Goal: Task Accomplishment & Management: Use online tool/utility

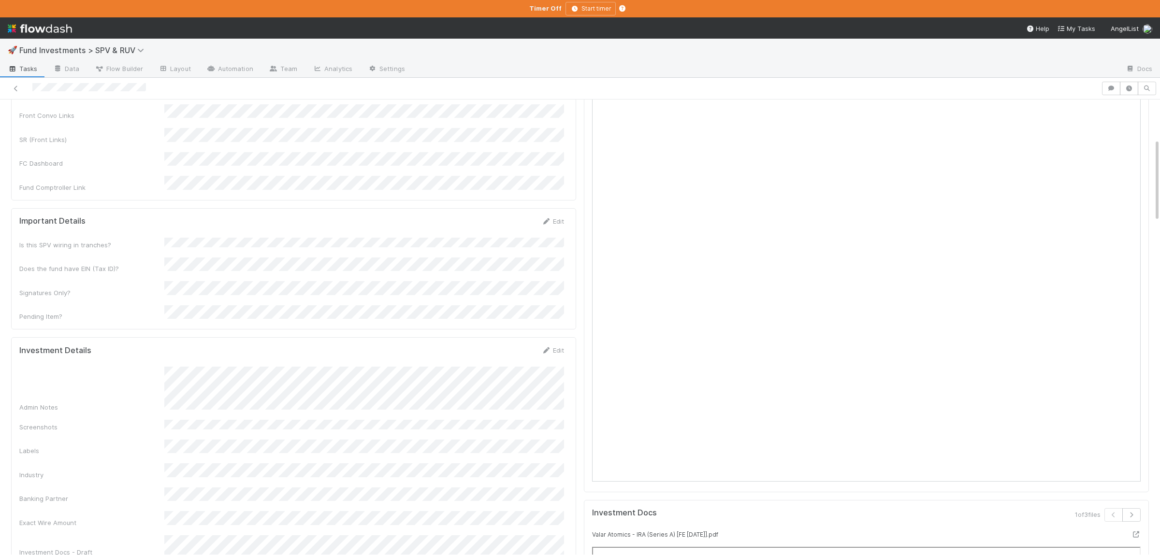
scroll to position [330, 0]
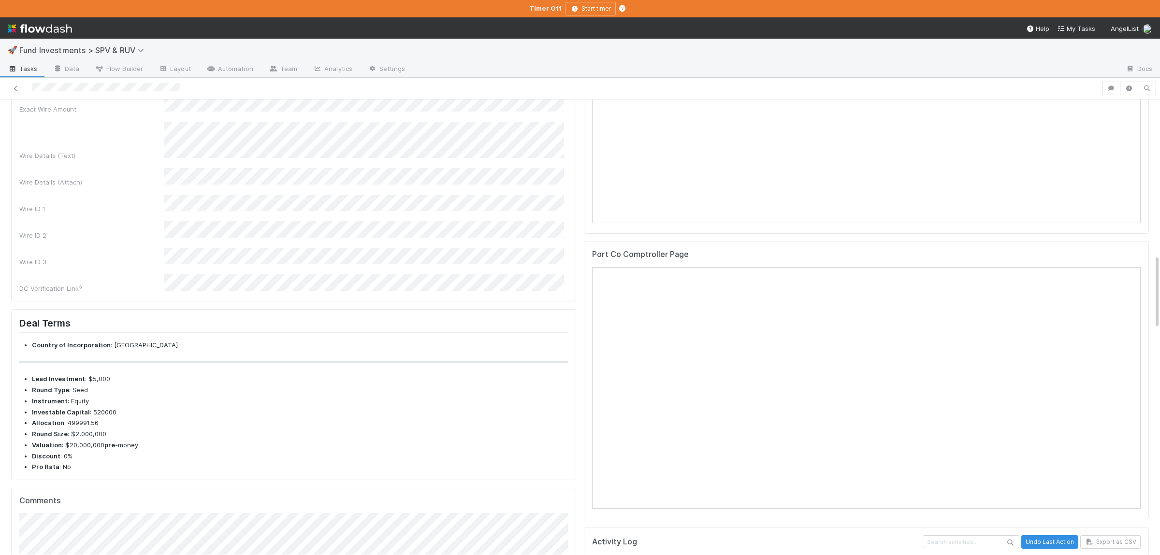
scroll to position [288, 0]
click at [523, 84] on button "Save" at bounding box center [513, 75] width 28 height 16
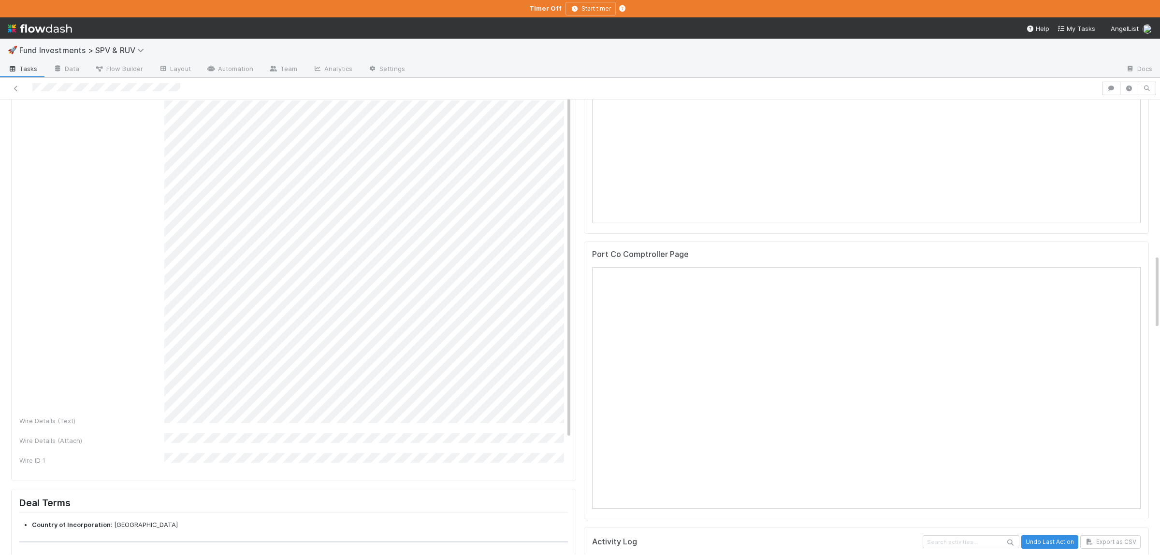
scroll to position [0, 0]
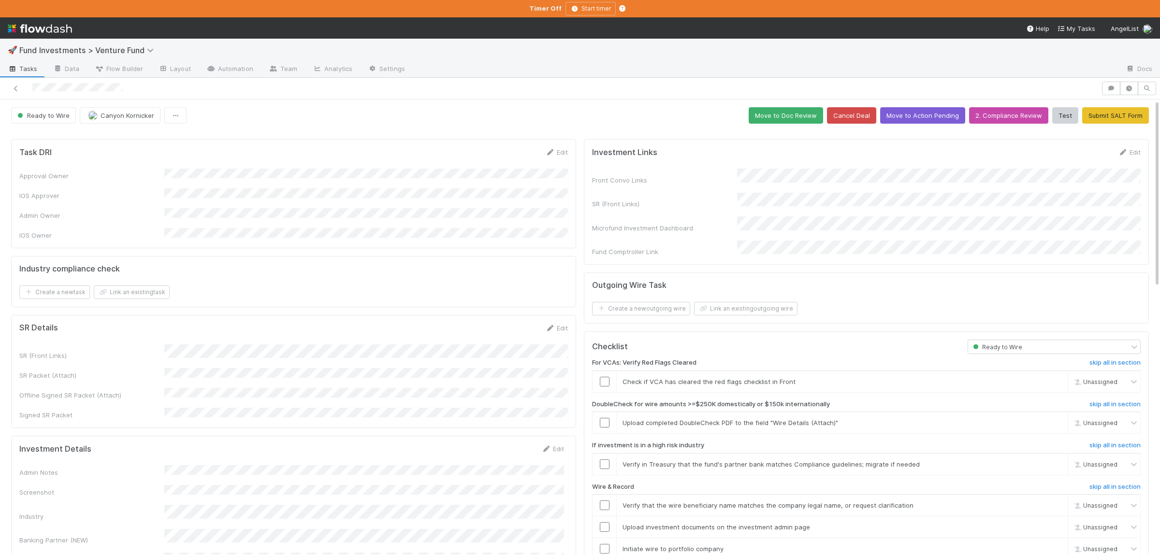
click at [934, 112] on button "Move to Action Pending" at bounding box center [922, 115] width 85 height 16
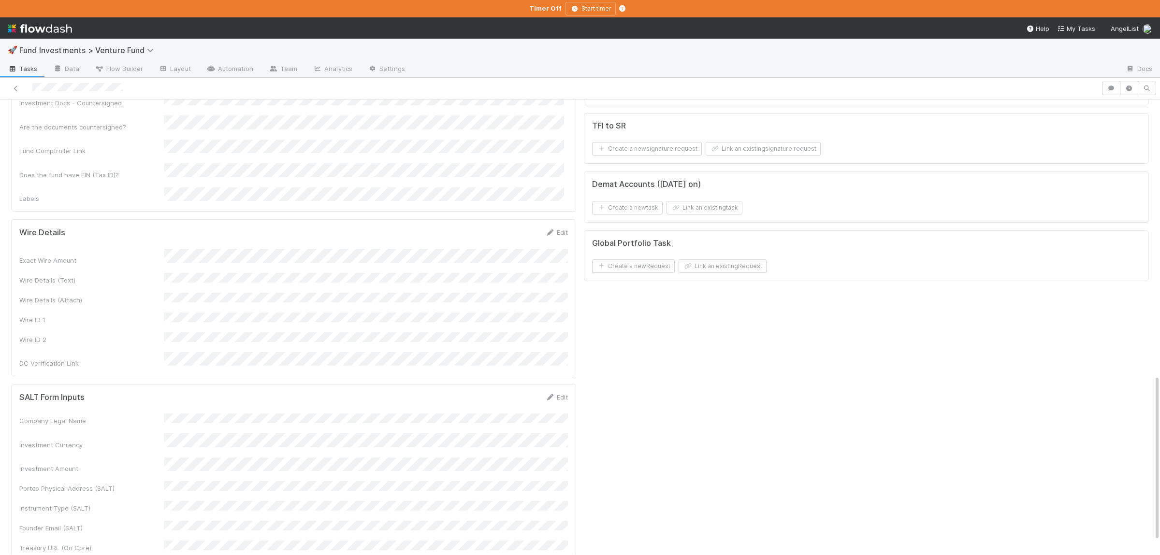
scroll to position [754, 0]
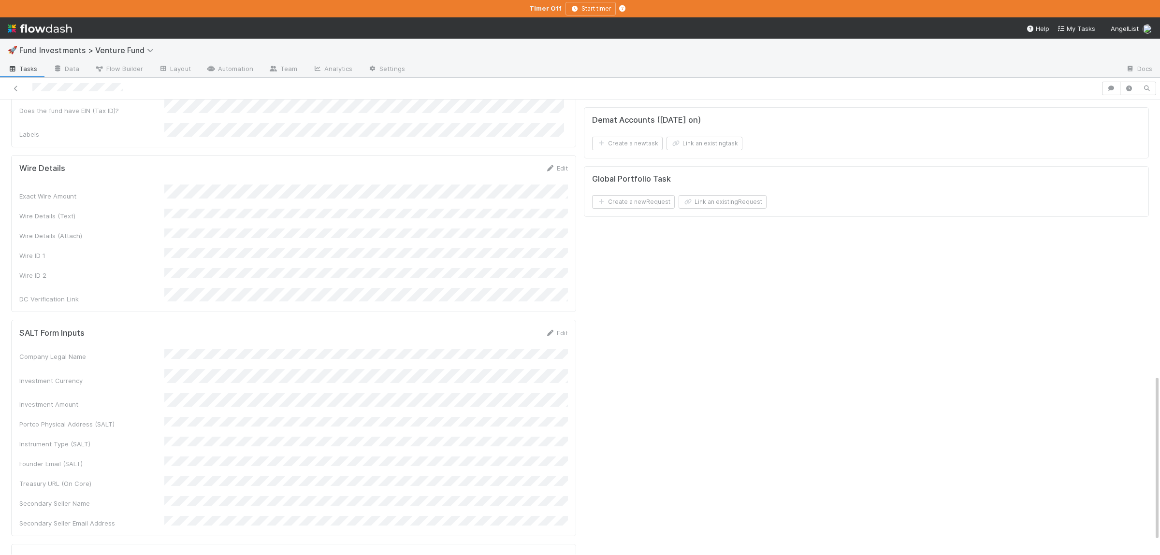
click at [275, 196] on div "Exact Wire Amount Wire Details (Text) Wire Details (Attach) Wire ID 1 Wire ID 2…" at bounding box center [293, 244] width 549 height 119
click at [514, 163] on button "Save" at bounding box center [517, 171] width 28 height 16
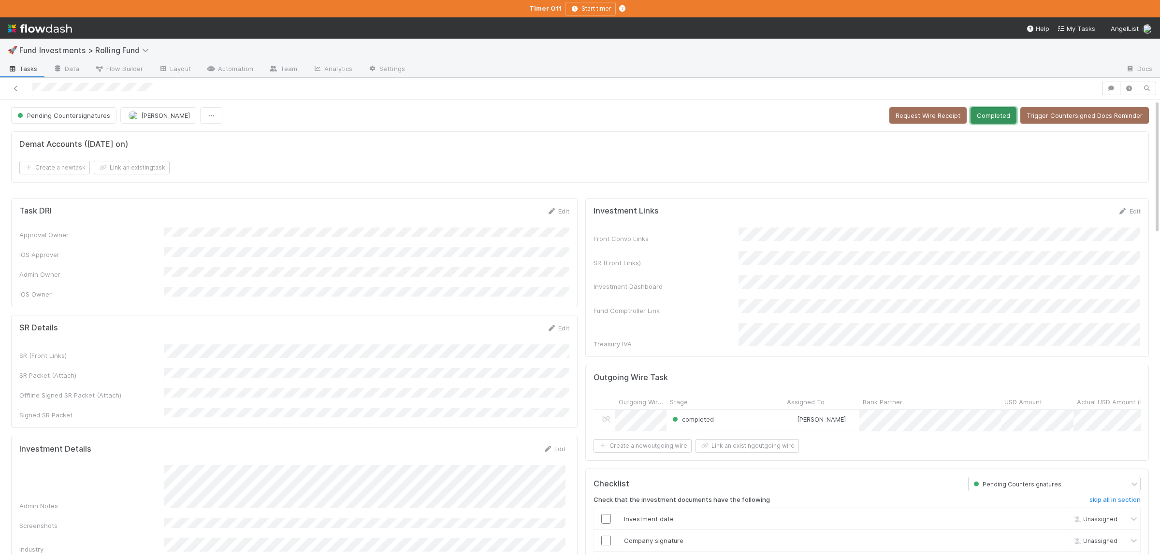
click at [997, 121] on button "Completed" at bounding box center [994, 115] width 46 height 16
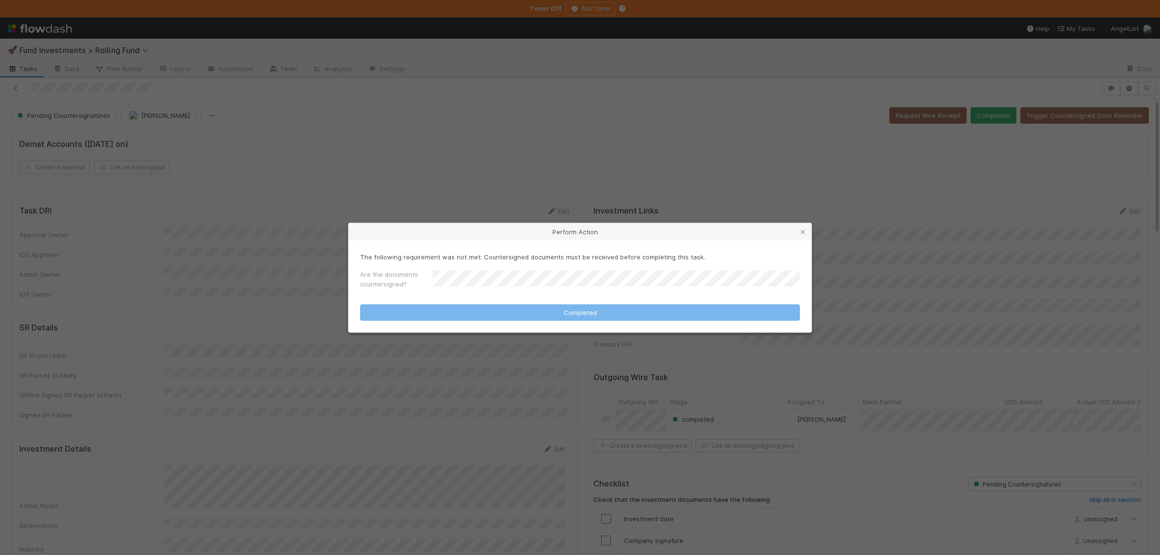
click at [558, 275] on div "Are the documents countersigned?" at bounding box center [580, 281] width 440 height 23
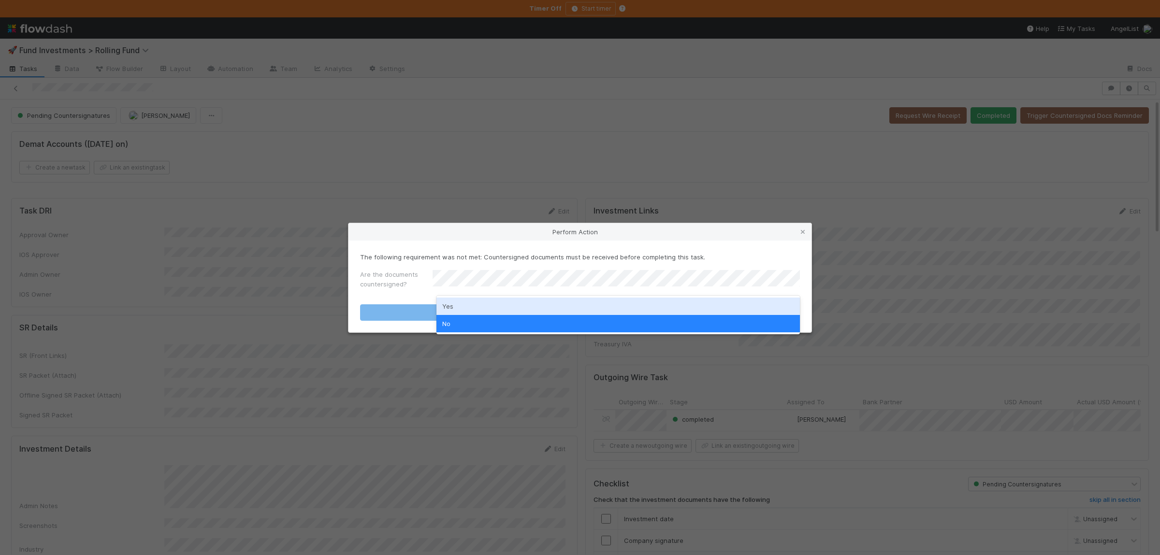
click at [495, 298] on div "Yes" at bounding box center [617, 306] width 363 height 17
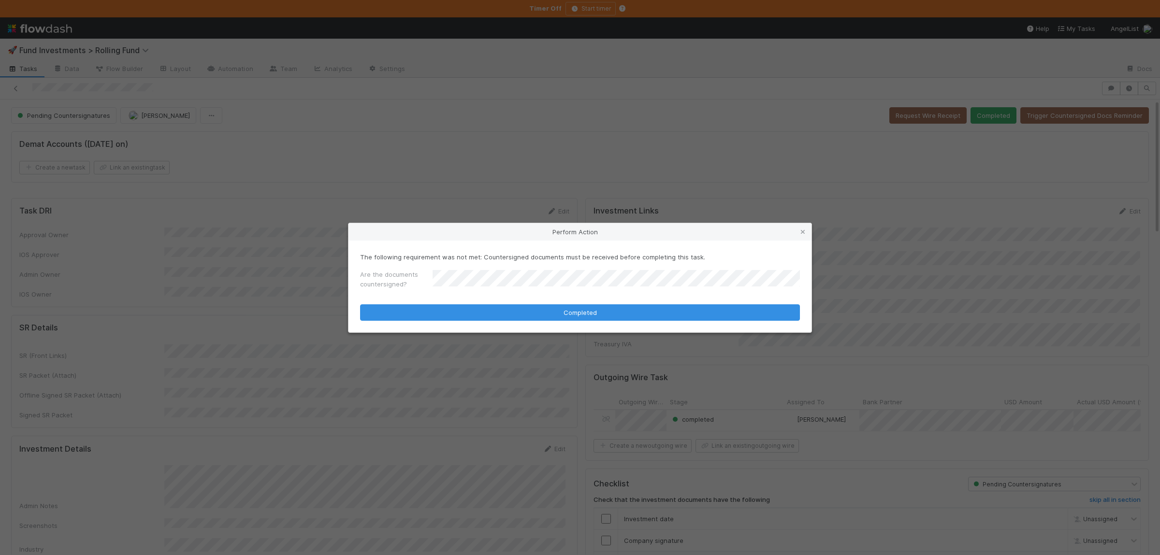
click at [494, 304] on form "The following requirement was not met: Countersigned documents must be received…" at bounding box center [580, 286] width 440 height 69
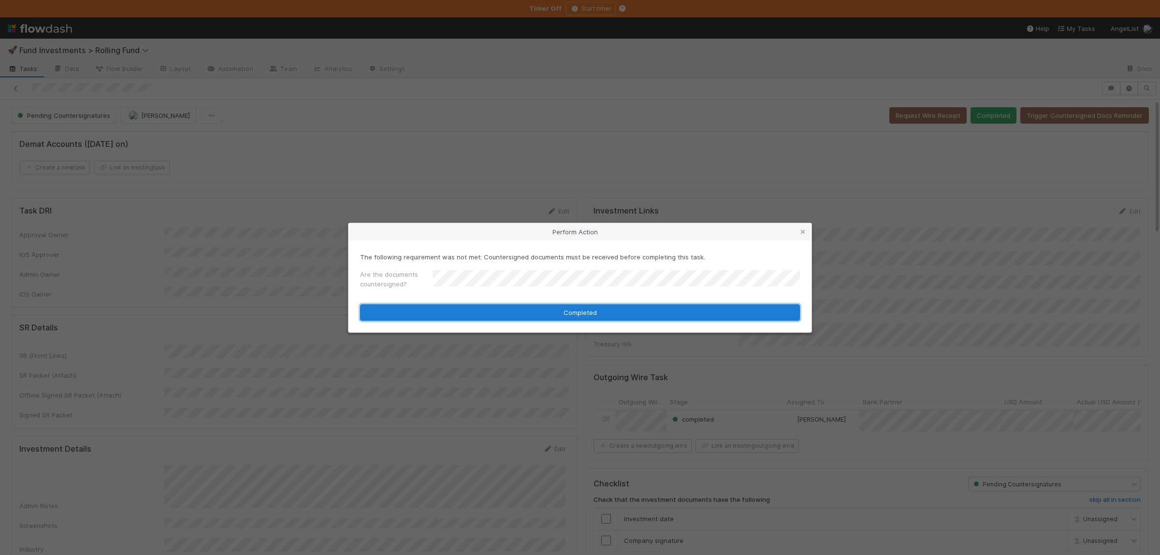
click at [493, 309] on button "Completed" at bounding box center [580, 313] width 440 height 16
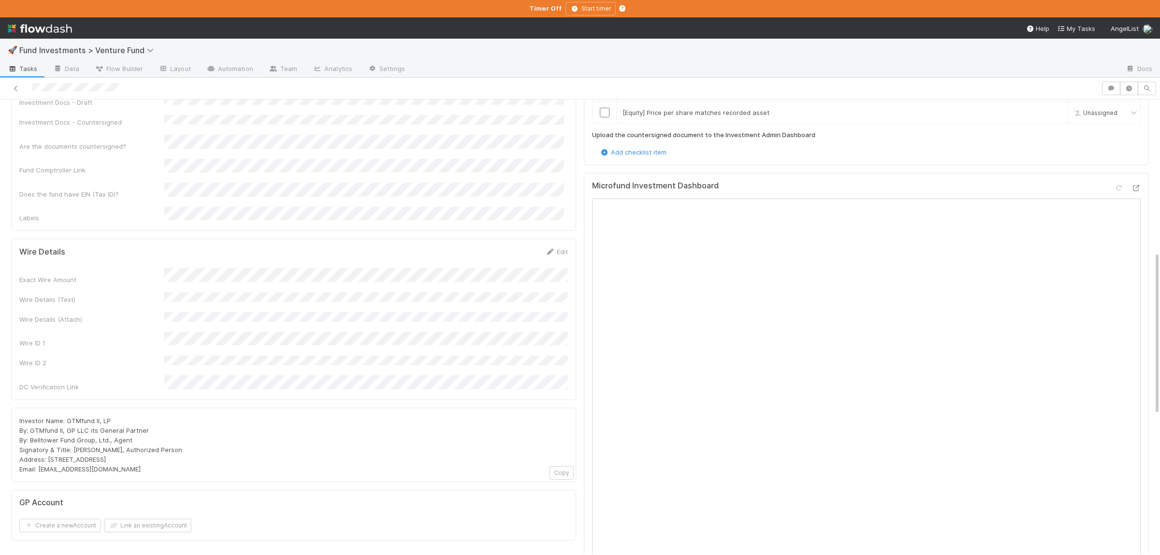
scroll to position [424, 0]
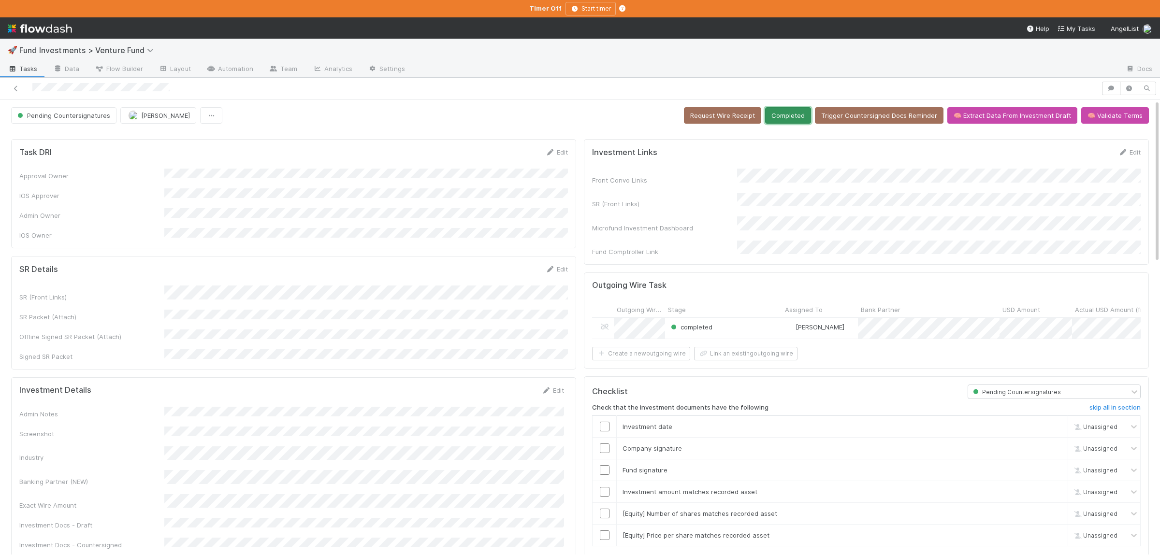
click at [804, 119] on button "Completed" at bounding box center [788, 115] width 46 height 16
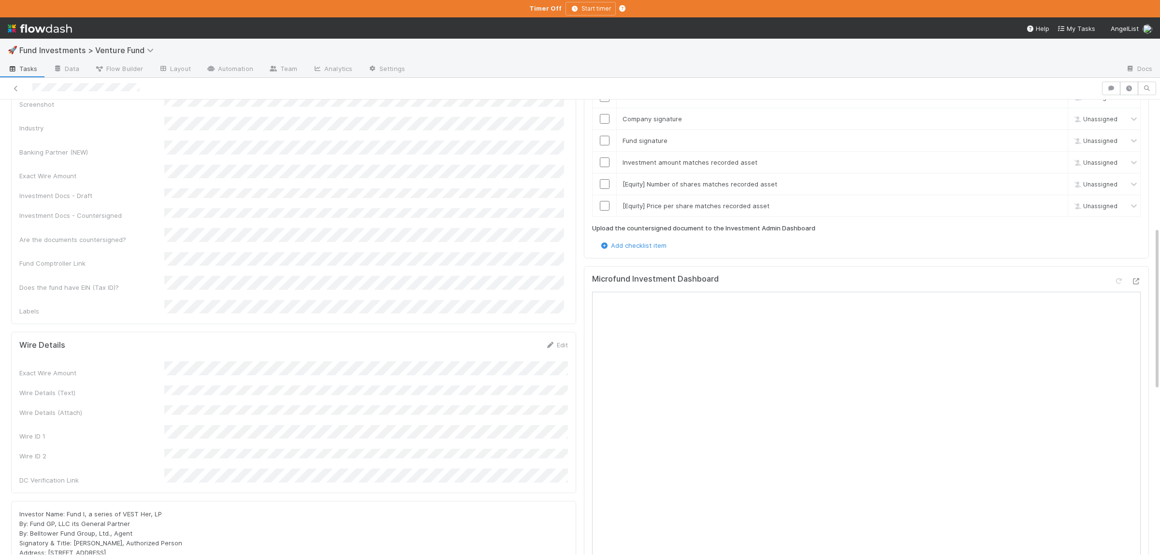
scroll to position [471, 0]
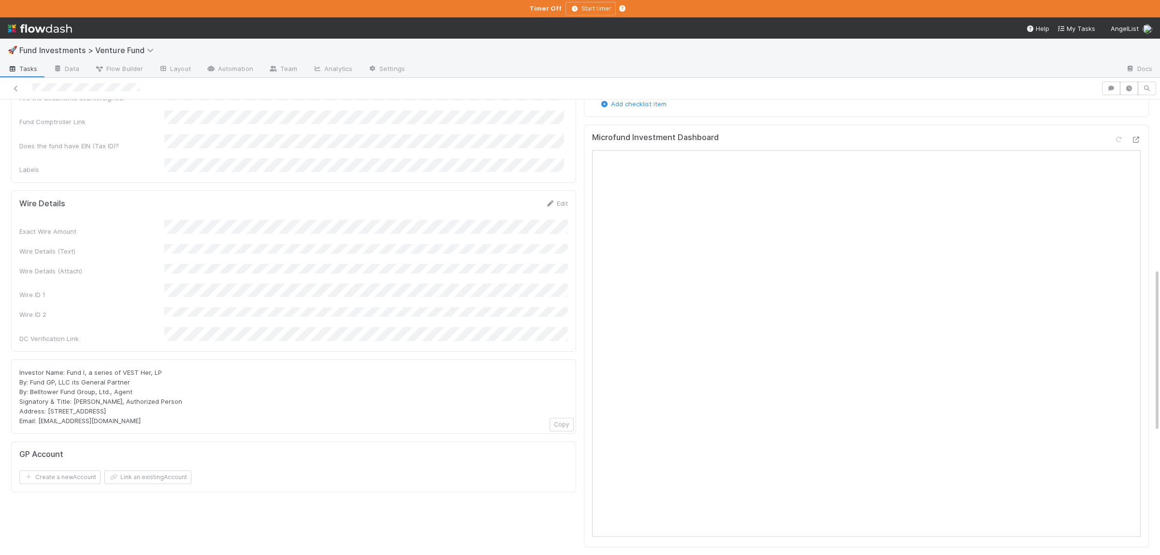
drag, startPoint x: 40, startPoint y: 364, endPoint x: 130, endPoint y: 369, distance: 90.0
click at [130, 369] on div "Investor Name: Fund I, a series of VEST Her, LP By: Fund GP, LLC its General Pa…" at bounding box center [293, 397] width 565 height 74
copy span "portfolio@angellist.com"
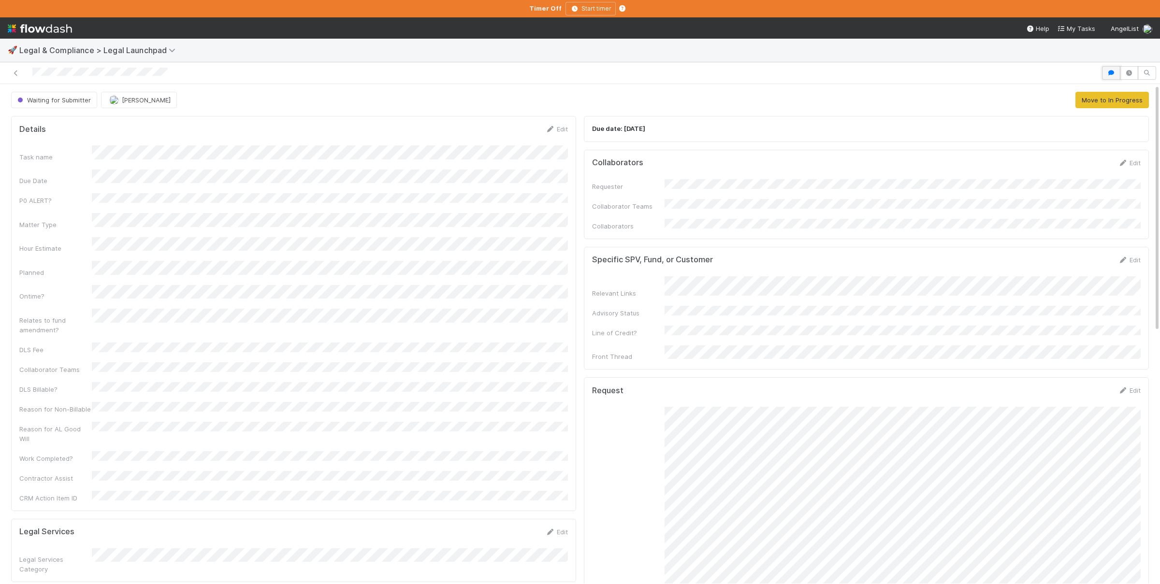
click at [1105, 72] on button "button" at bounding box center [1111, 73] width 18 height 14
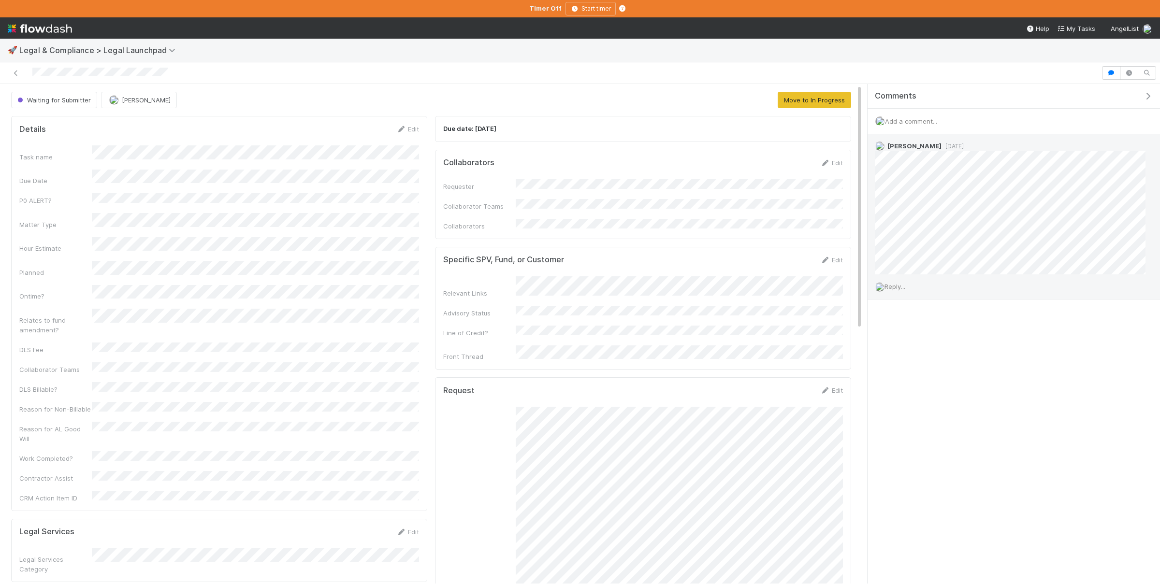
click at [899, 282] on div "Reply..." at bounding box center [1010, 287] width 285 height 24
click at [898, 286] on span "Reply..." at bounding box center [895, 287] width 21 height 8
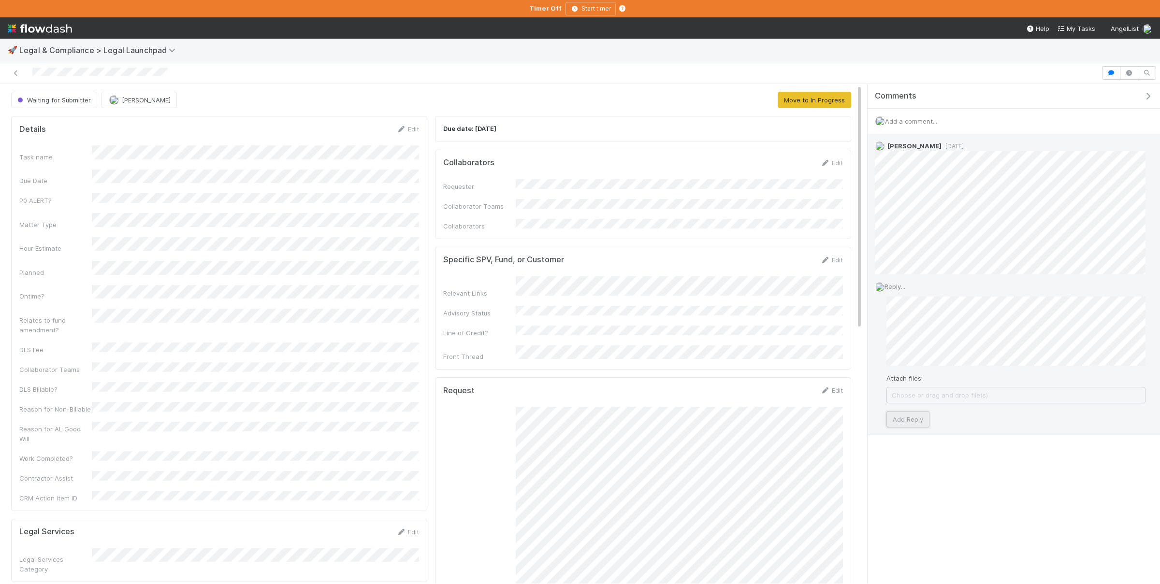
click at [923, 421] on button "Add Reply" at bounding box center [907, 419] width 43 height 16
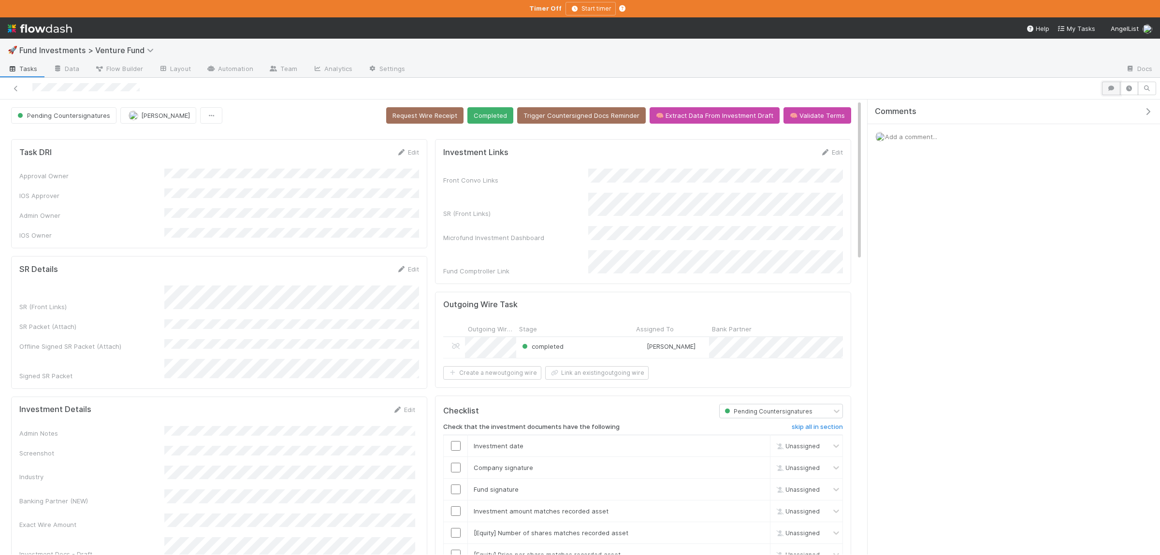
click at [1108, 84] on button "button" at bounding box center [1111, 89] width 18 height 14
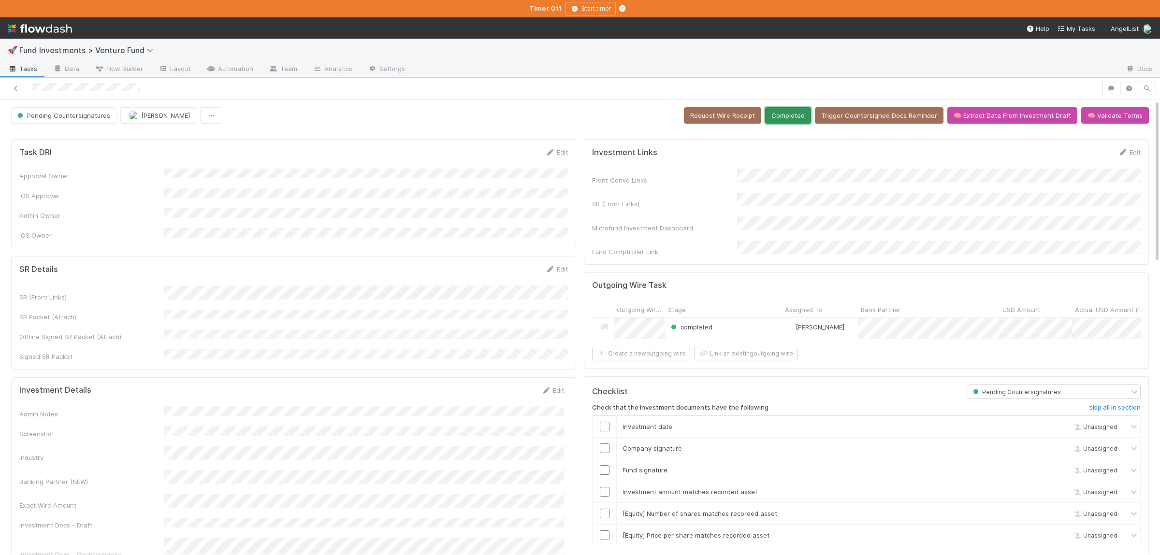
click at [797, 116] on button "Completed" at bounding box center [788, 115] width 46 height 16
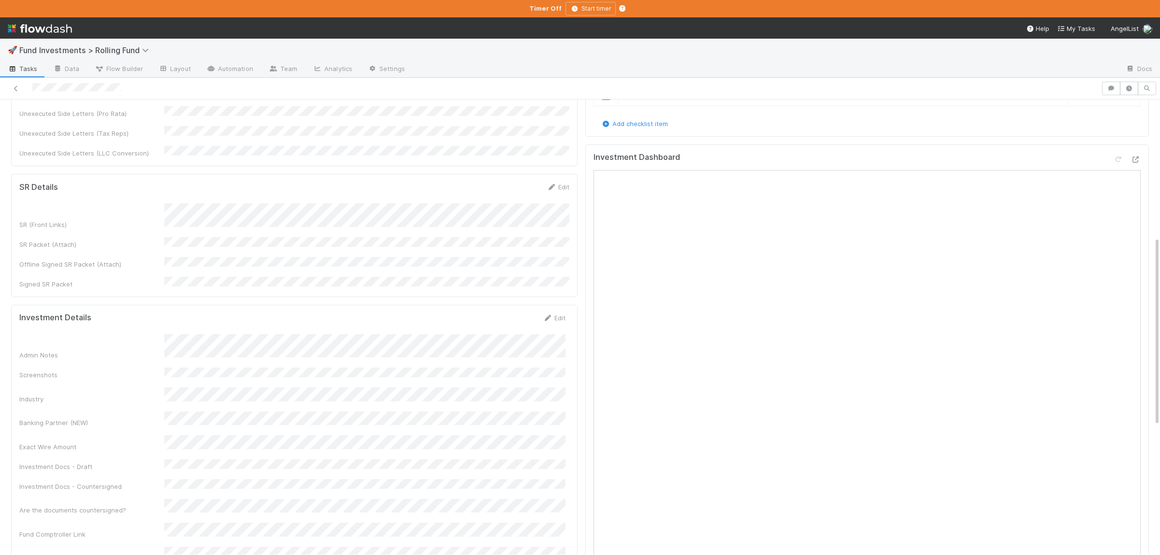
scroll to position [377, 0]
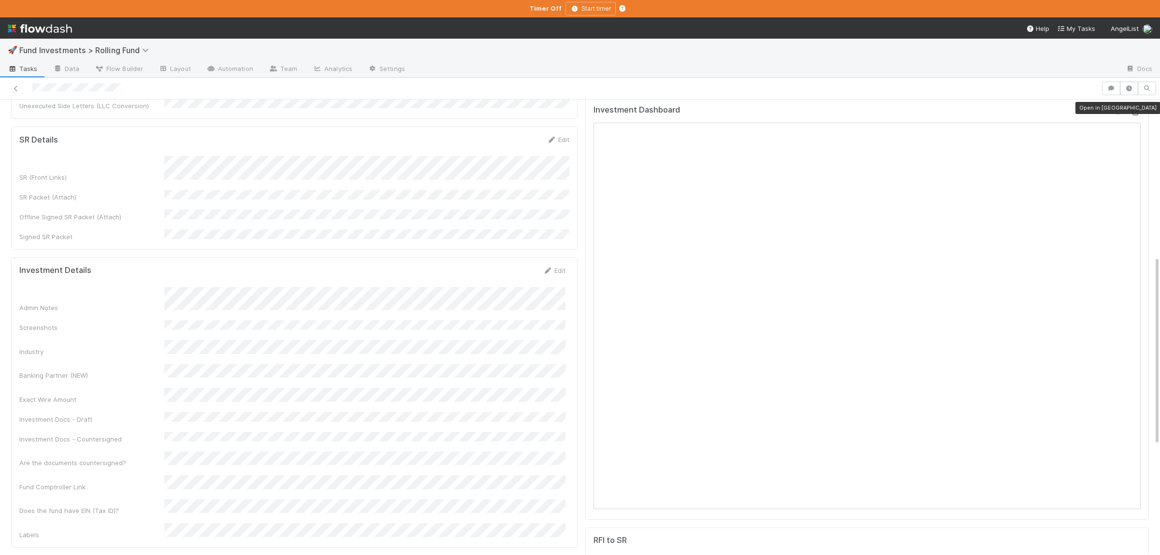
click at [1140, 109] on icon at bounding box center [1136, 112] width 10 height 6
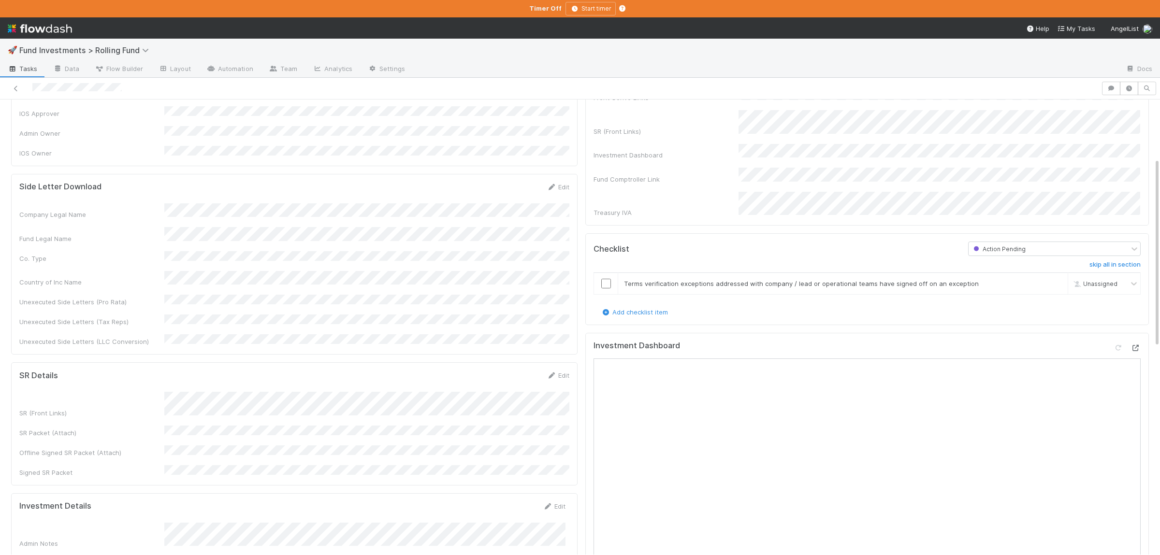
scroll to position [0, 0]
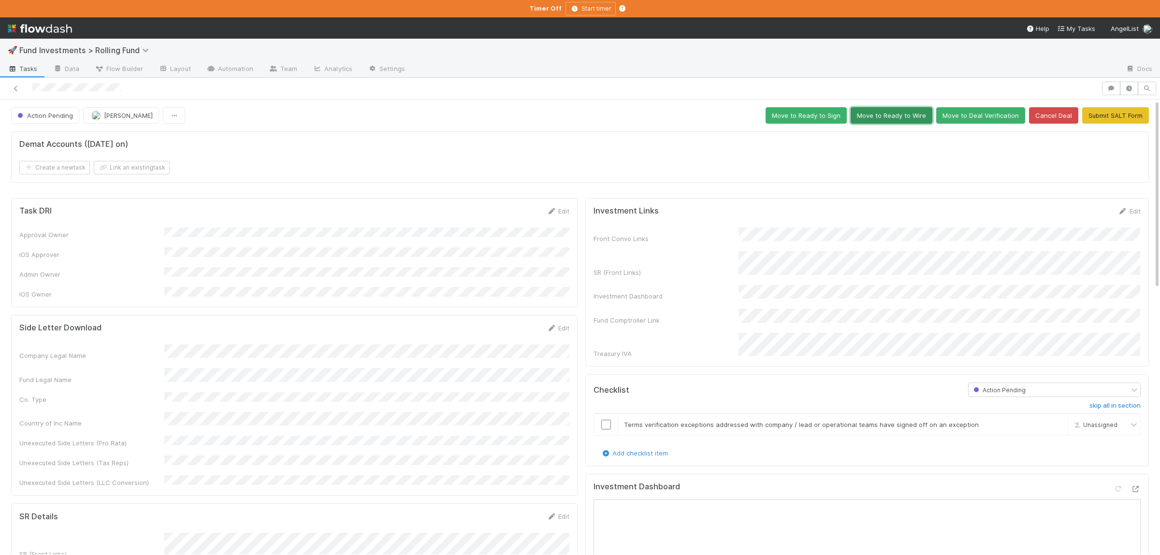
click at [901, 118] on button "Move to Ready to Wire" at bounding box center [892, 115] width 82 height 16
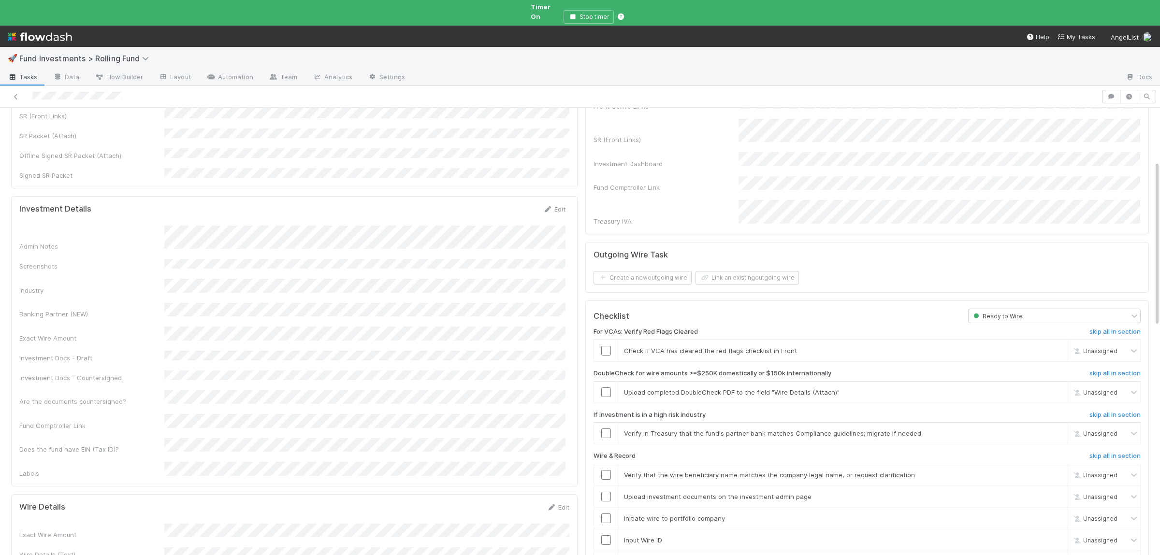
scroll to position [189, 0]
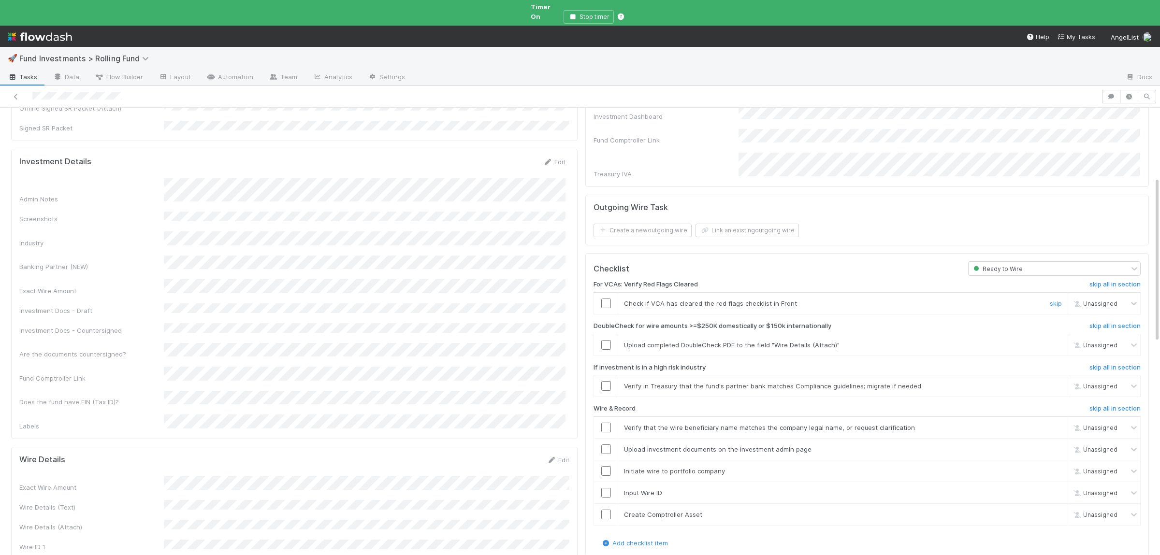
click at [610, 299] on input "checkbox" at bounding box center [606, 304] width 10 height 10
click at [607, 340] on input "checkbox" at bounding box center [606, 345] width 10 height 10
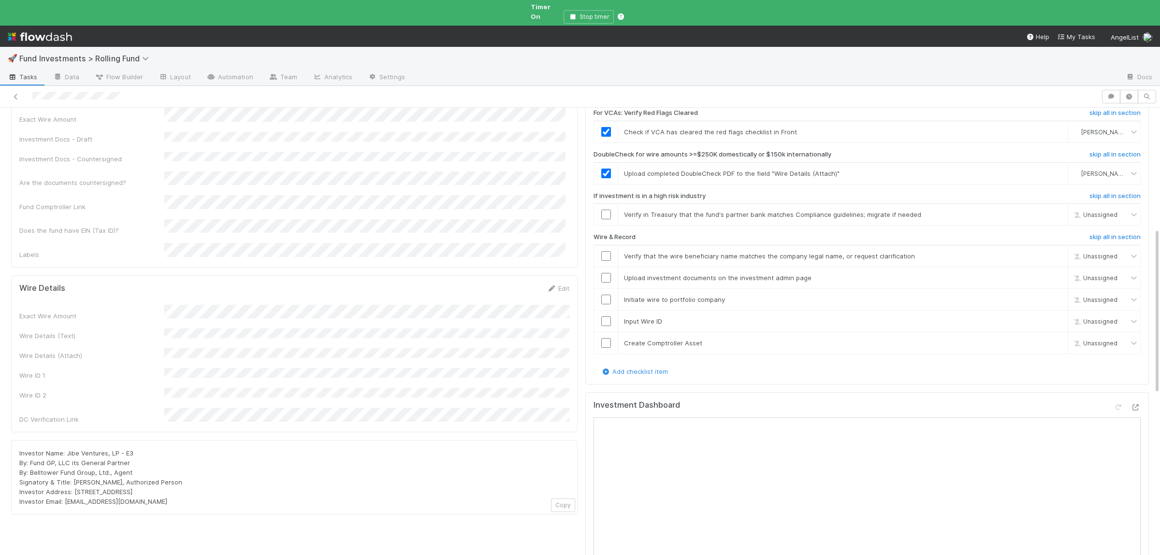
scroll to position [377, 0]
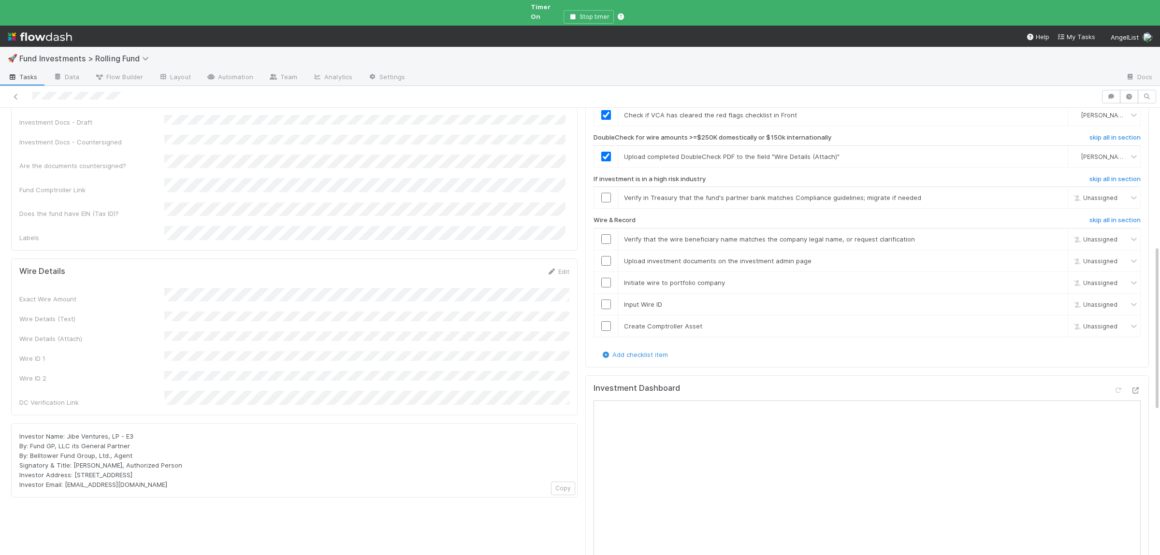
click at [339, 288] on div "Exact Wire Amount Wire Details (Text) Wire Details (Attach) Wire ID 1 Wire ID 2…" at bounding box center [294, 347] width 550 height 119
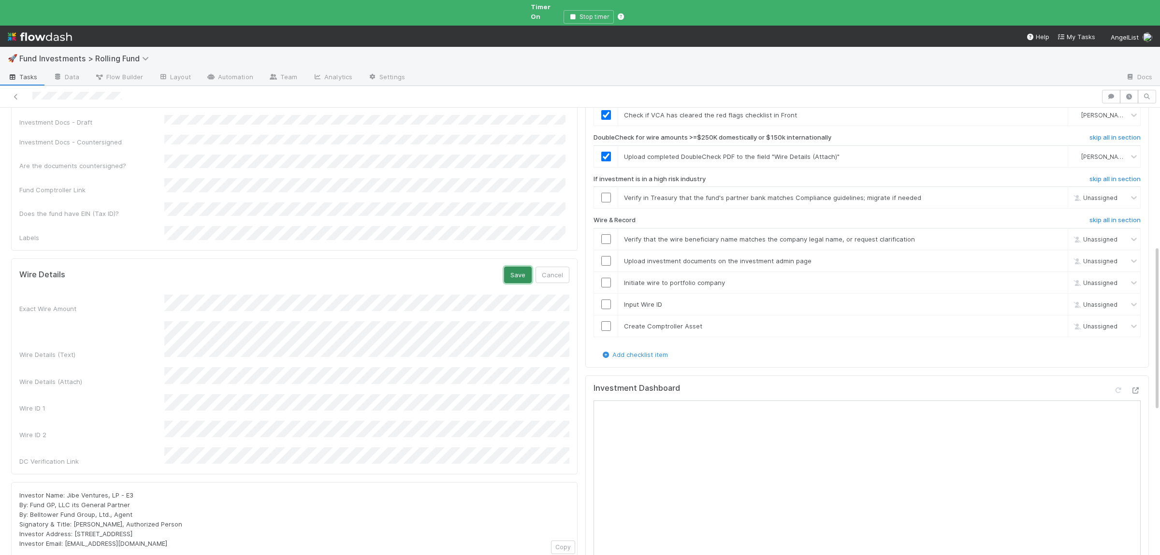
click at [514, 267] on button "Save" at bounding box center [518, 275] width 28 height 16
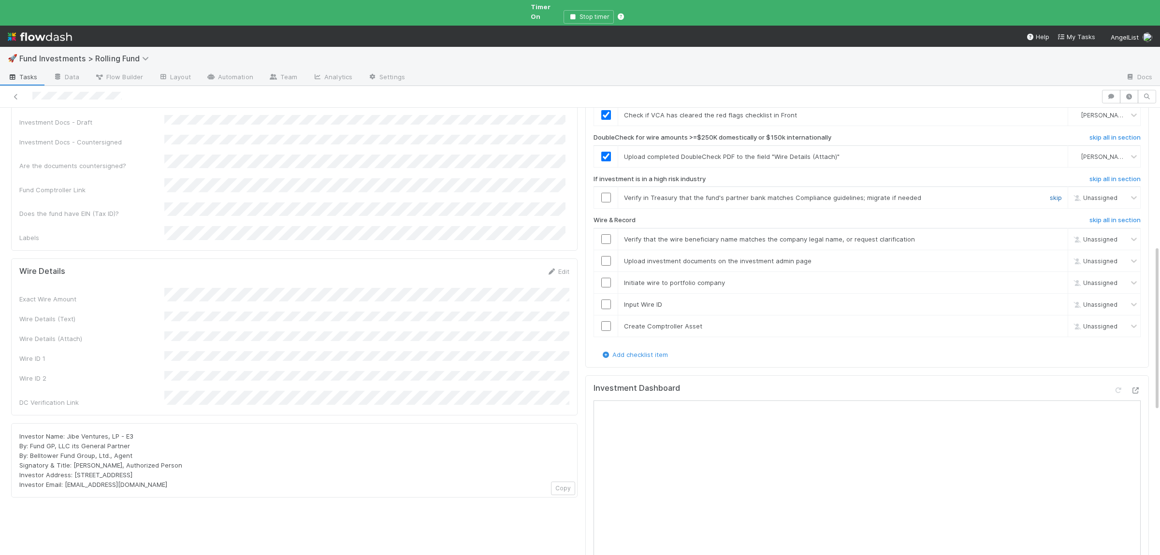
click at [1060, 194] on link "skip" at bounding box center [1056, 198] width 12 height 8
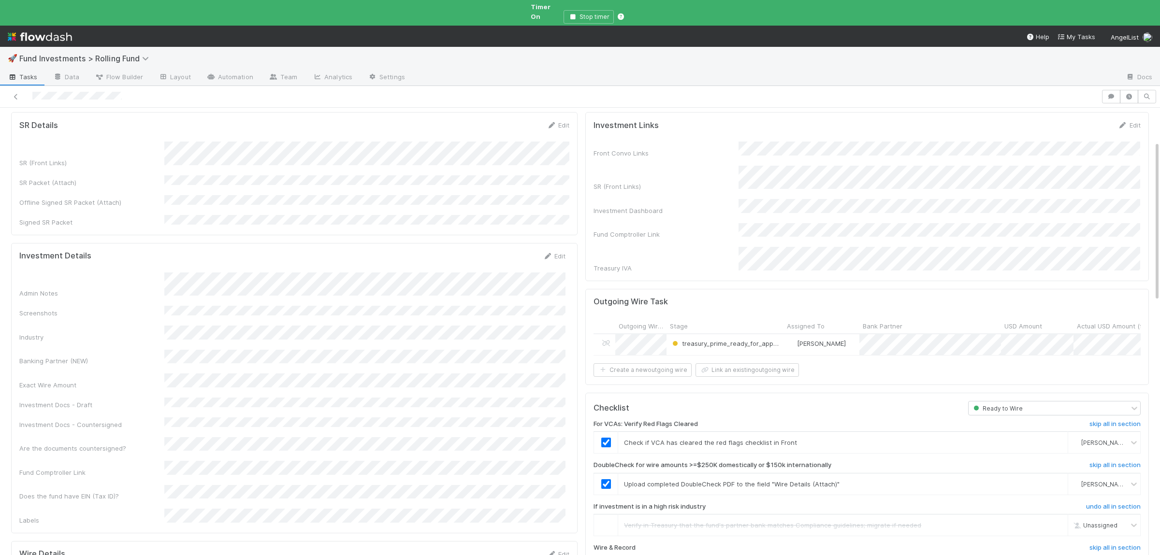
scroll to position [283, 0]
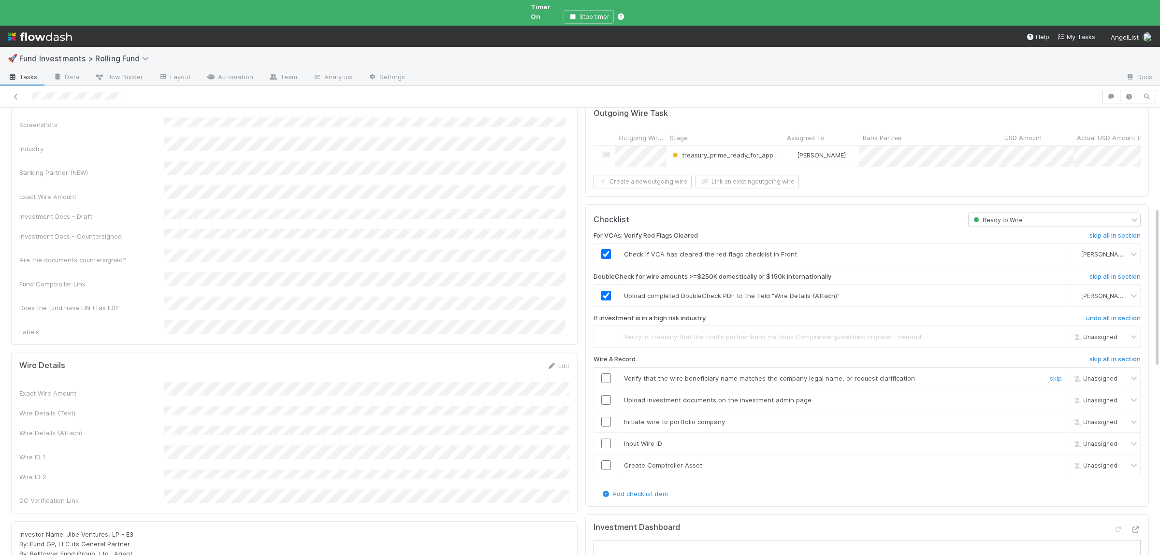
click at [604, 374] on input "checkbox" at bounding box center [606, 379] width 10 height 10
click at [602, 395] on input "checkbox" at bounding box center [606, 400] width 10 height 10
drag, startPoint x: 604, startPoint y: 402, endPoint x: 607, endPoint y: 425, distance: 23.4
click at [604, 417] on input "checkbox" at bounding box center [606, 422] width 10 height 10
click at [607, 439] on input "checkbox" at bounding box center [606, 444] width 10 height 10
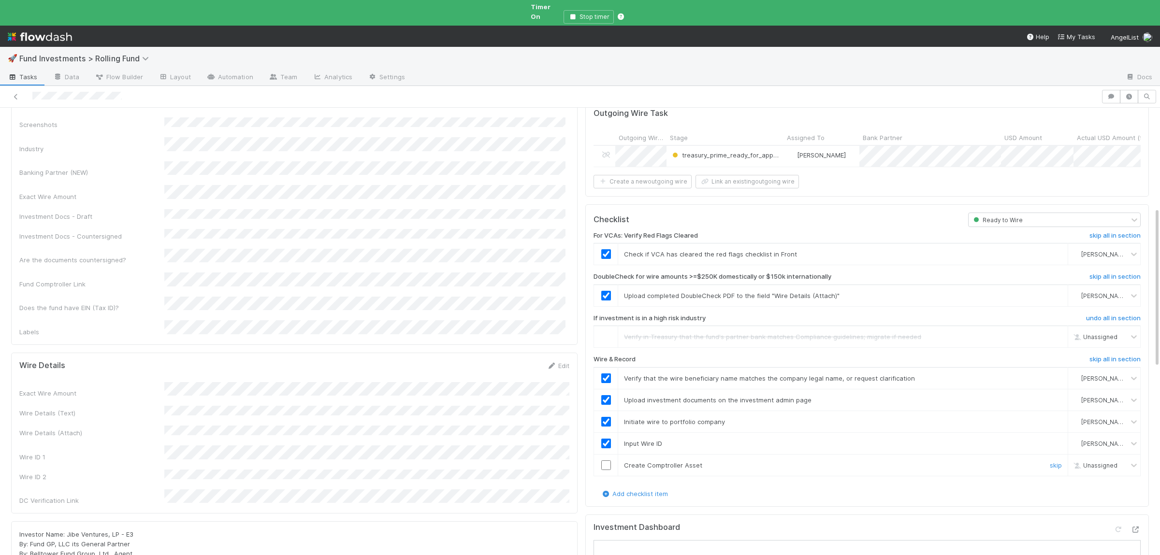
click at [605, 461] on input "checkbox" at bounding box center [606, 466] width 10 height 10
click at [290, 154] on div "Admin Notes Screenshots Industry Banking Partner (NEW) Exact Wire Amount Invest…" at bounding box center [292, 210] width 546 height 253
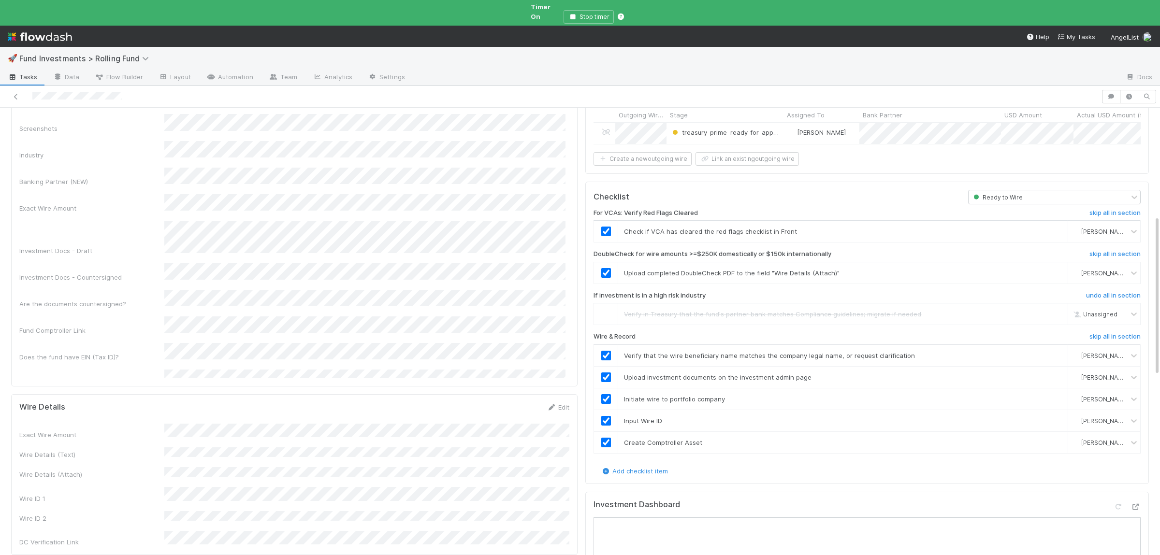
click at [500, 40] on button "Save" at bounding box center [514, 48] width 28 height 16
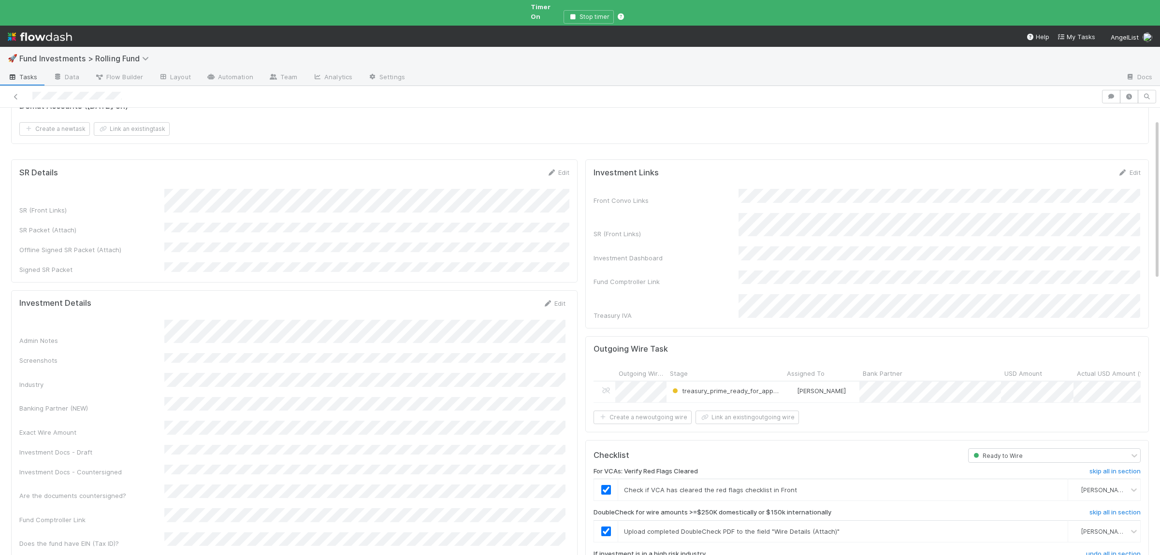
scroll to position [0, 0]
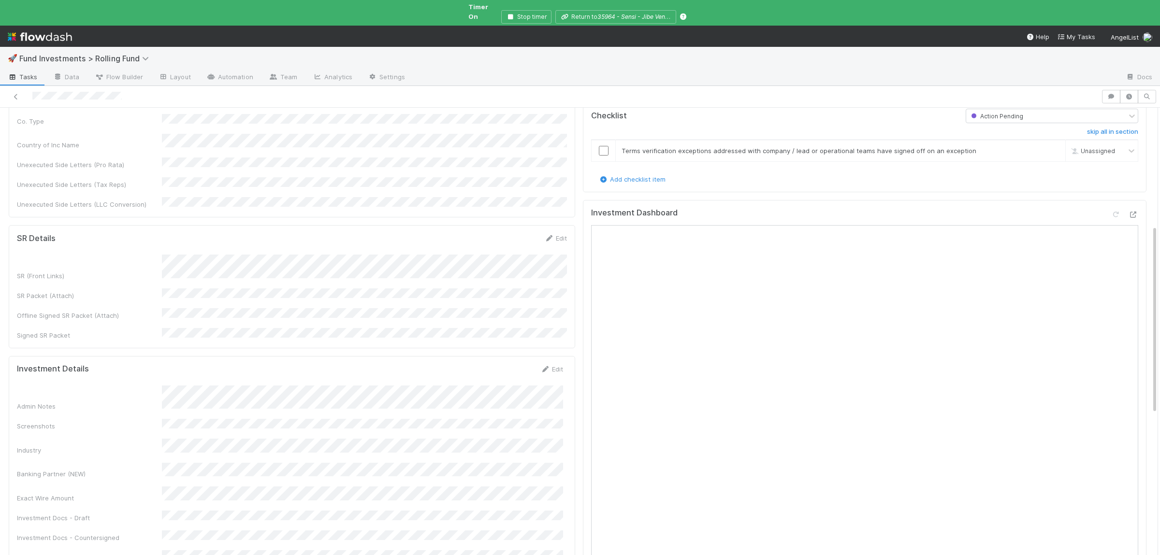
scroll to position [281, 0]
